Goal: Information Seeking & Learning: Find specific fact

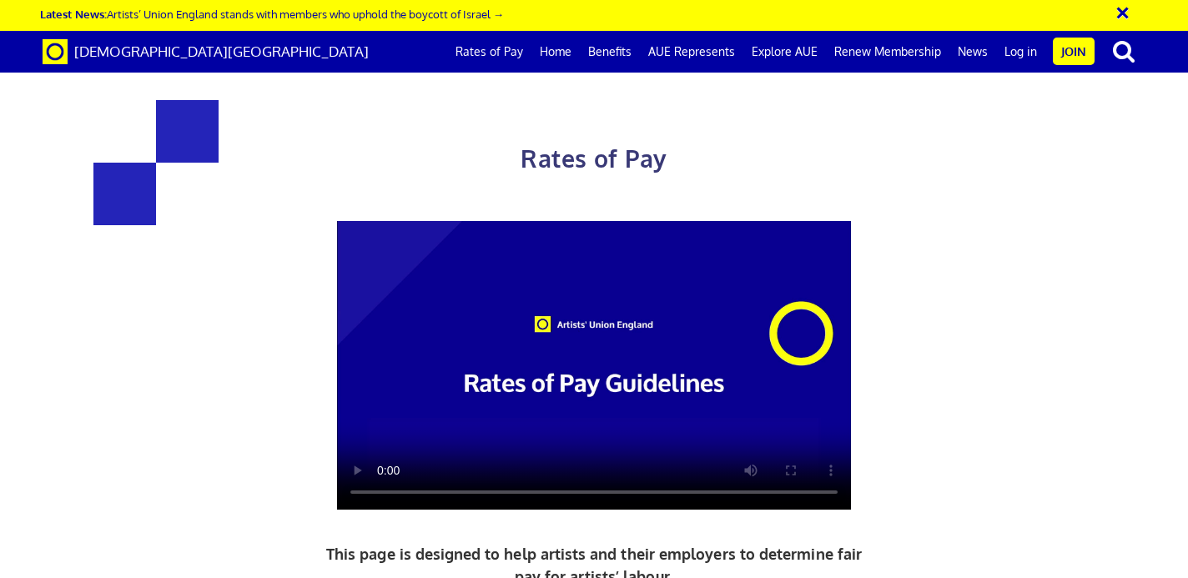
scroll to position [941, 0]
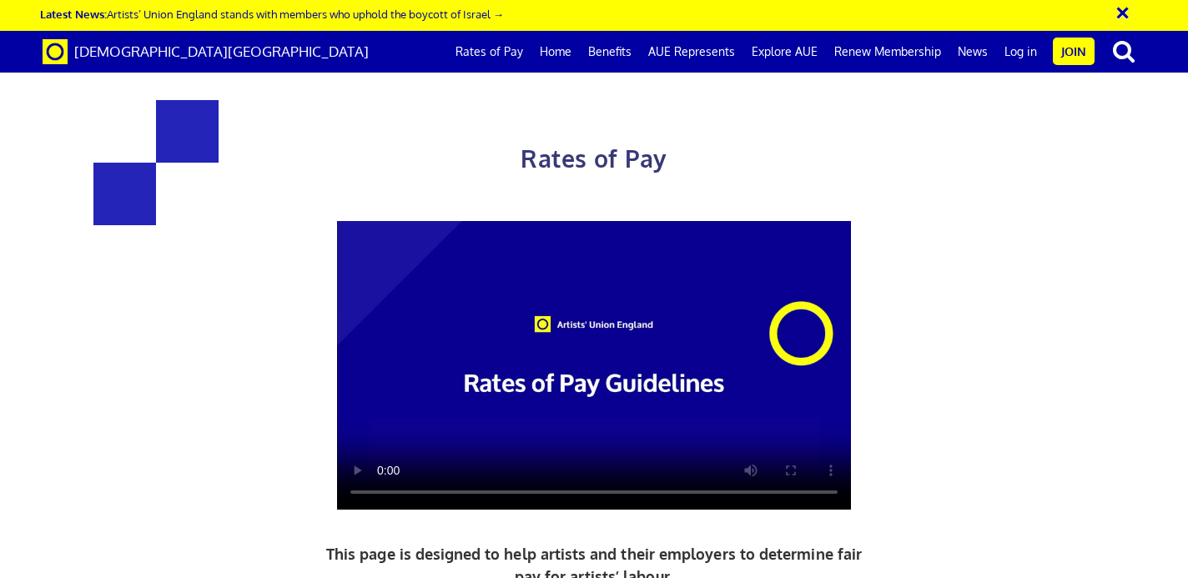
scroll to position [1216, 0]
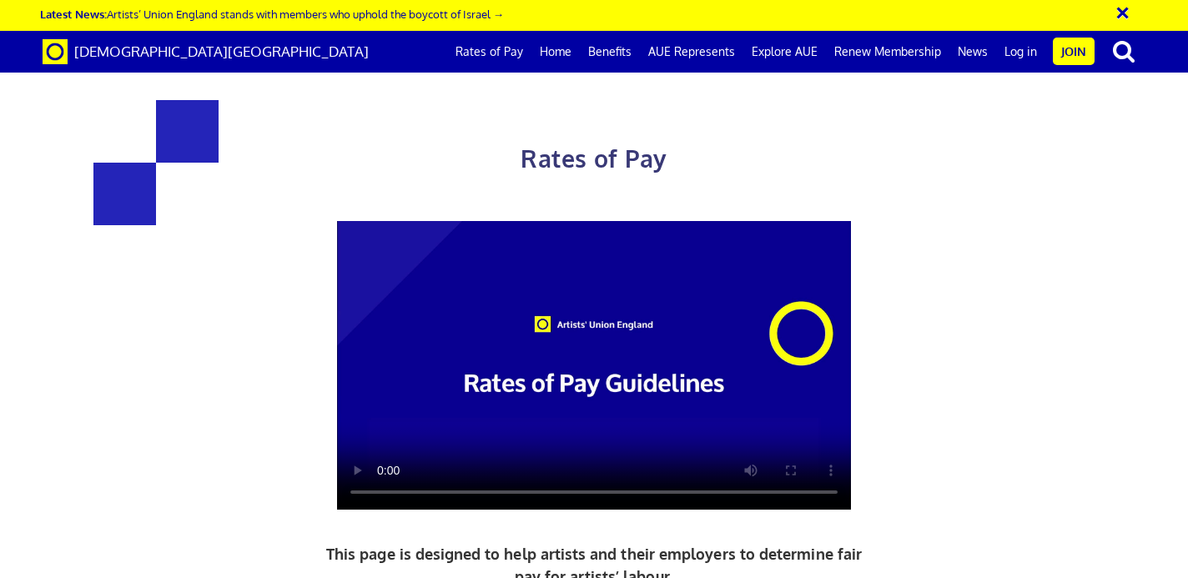
drag, startPoint x: 683, startPoint y: 255, endPoint x: 820, endPoint y: 260, distance: 136.9
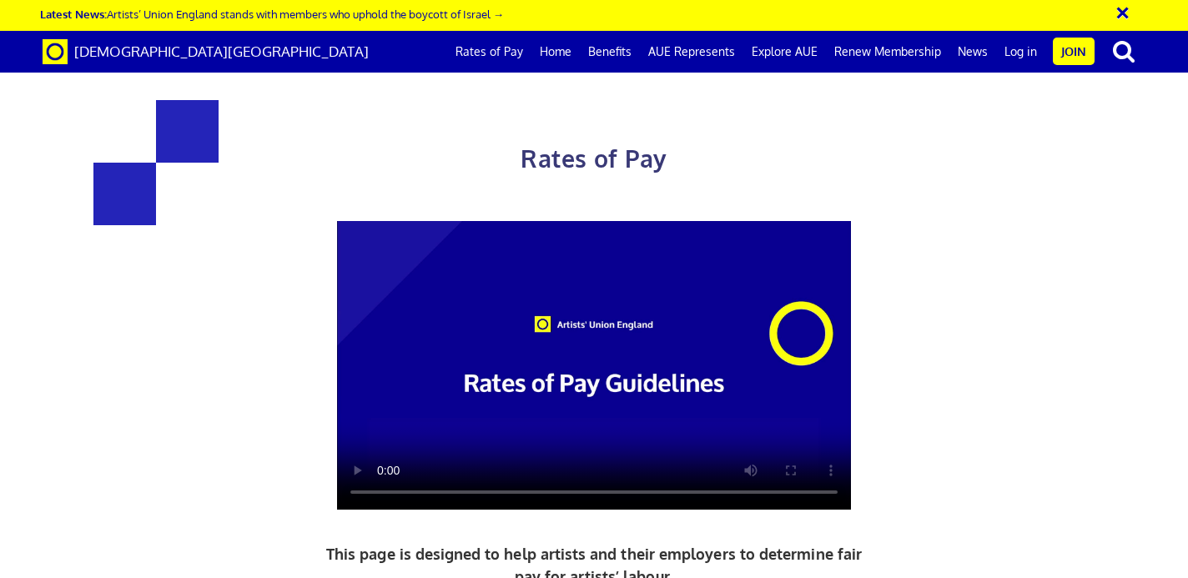
drag, startPoint x: 290, startPoint y: 348, endPoint x: 462, endPoint y: 357, distance: 173.0
copy h3 "352.01 a day"
